Goal: Communication & Community: Ask a question

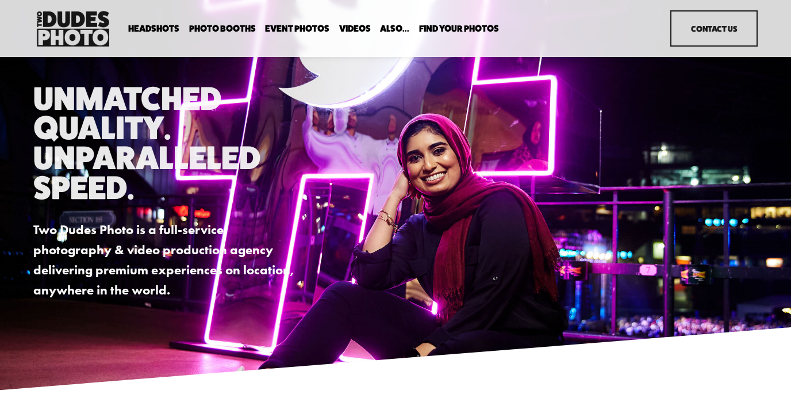
click at [709, 16] on link "Contact Us" at bounding box center [713, 28] width 87 height 36
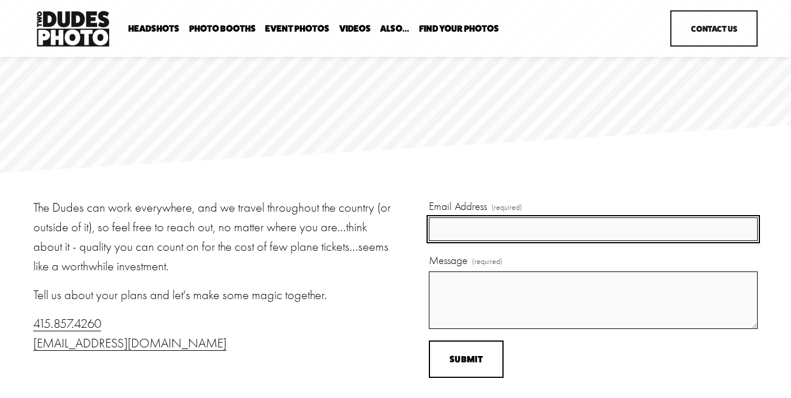
click at [487, 226] on input "Email Address (required)" at bounding box center [593, 229] width 329 height 24
type input "[PERSON_NAME][EMAIL_ADDRESS][PERSON_NAME][DOMAIN_NAME]"
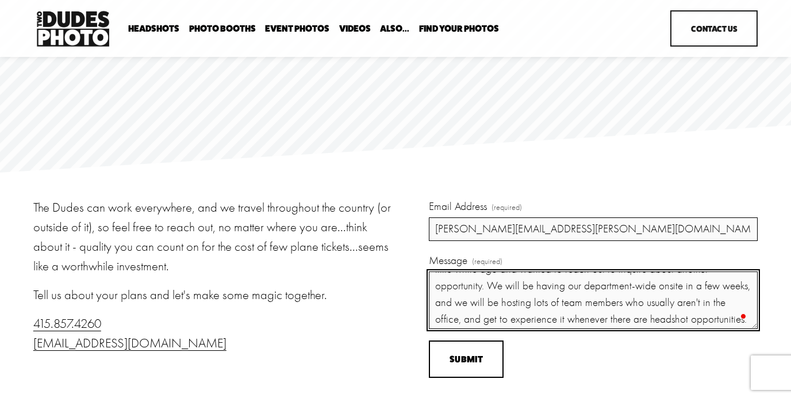
click at [741, 283] on textarea "Hi there! I had the joy of getting to use your headshot service at AppFolio a l…" at bounding box center [593, 299] width 329 height 57
click at [651, 303] on textarea "Hi there! I had the joy of getting to use your headshot service at AppFolio a l…" at bounding box center [593, 299] width 329 height 57
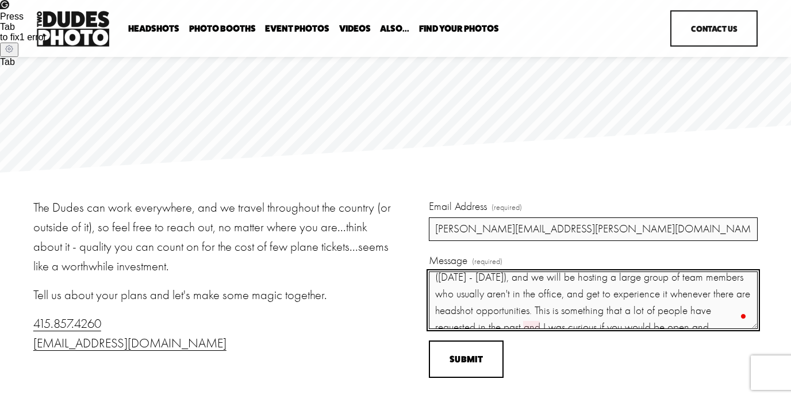
click at [604, 293] on textarea "Hi there! I had the joy of getting to use your headshot service at AppFolio a l…" at bounding box center [593, 299] width 329 height 57
click at [622, 293] on textarea "Hi there! I had the joy of getting to use your headshot service at AppFolio a l…" at bounding box center [593, 299] width 329 height 57
click at [605, 309] on textarea "Hi there! I had the joy of getting to use your headshot service at AppFolio a l…" at bounding box center [593, 299] width 329 height 57
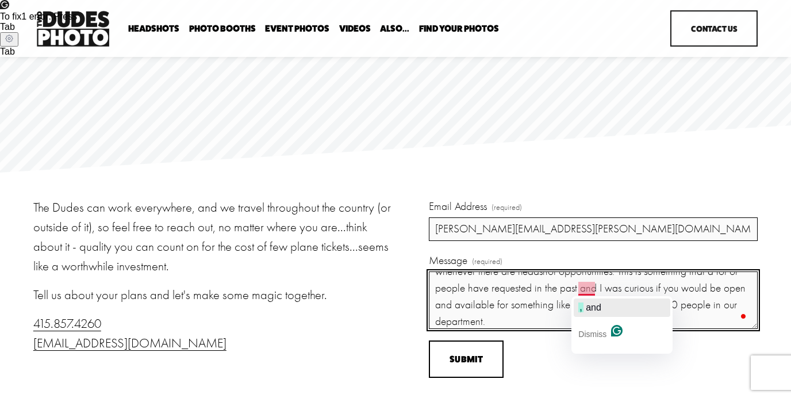
click at [586, 308] on span "and" at bounding box center [594, 307] width 16 height 10
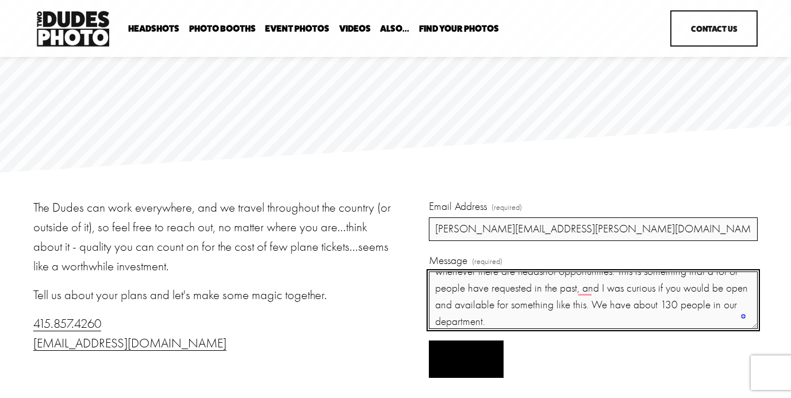
type textarea "Hi there! I had the joy of getting to use your headshot service at AppFolio a l…"
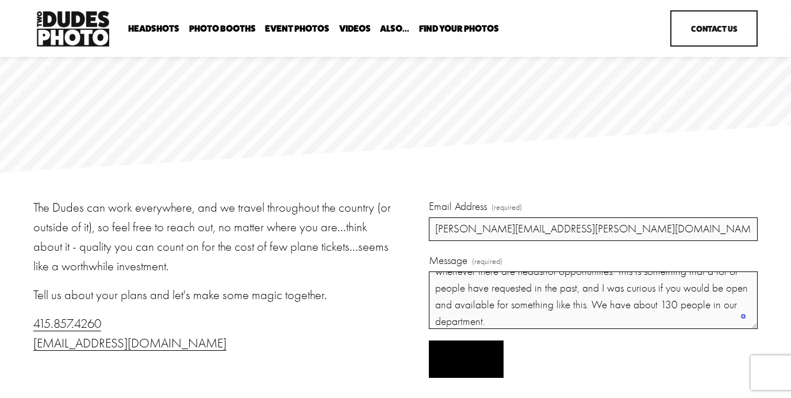
click at [464, 361] on span "Submit" at bounding box center [465, 358] width 33 height 11
